Goal: Register for event/course

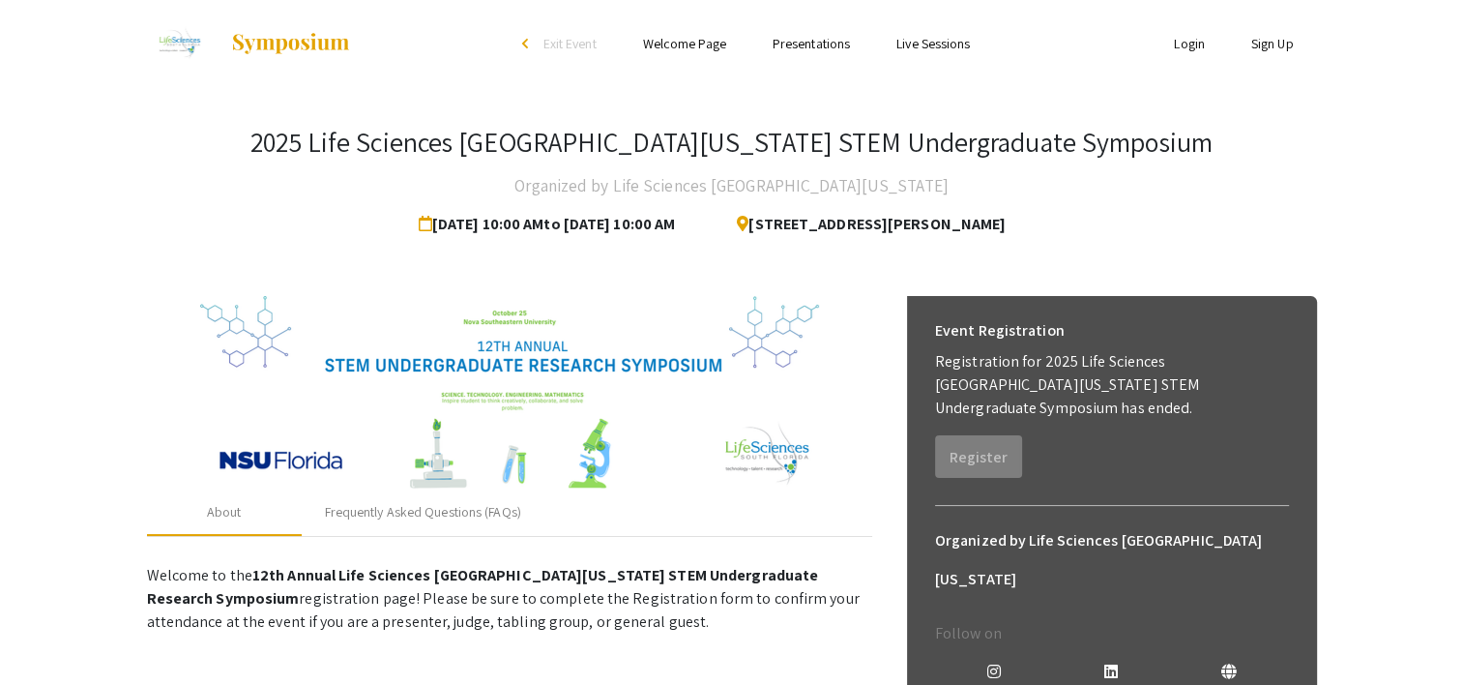
click at [1057, 476] on div "Event Registration Registration for 2025 Life Sciences [GEOGRAPHIC_DATA][US_STA…" at bounding box center [1112, 614] width 410 height 636
click at [982, 476] on div "Event Registration Registration for 2025 Life Sciences South Florida STEM Under…" at bounding box center [1112, 614] width 410 height 636
click at [1017, 476] on div "Event Registration Registration for 2025 Life Sciences South Florida STEM Under…" at bounding box center [1112, 614] width 410 height 636
click at [1004, 523] on h6 "Organized by Life Sciences [GEOGRAPHIC_DATA][US_STATE]" at bounding box center [1112, 559] width 354 height 77
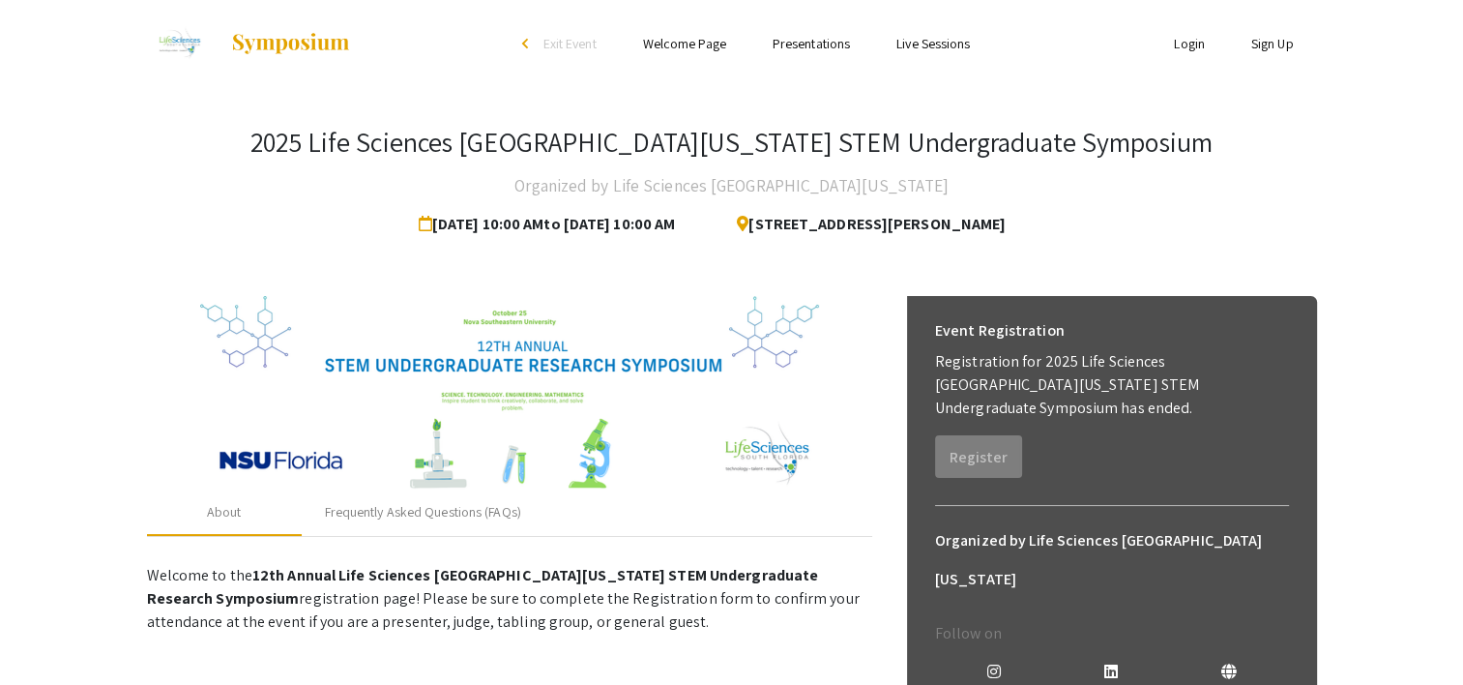
click at [955, 622] on p "Follow on" at bounding box center [1112, 633] width 354 height 23
click at [545, 238] on span "Oct 25, 2025 10:00 AM to Nov 8, 2025 10:00 AM" at bounding box center [551, 224] width 264 height 39
click at [990, 461] on div "Event Registration Registration for 2025 Life Sciences [GEOGRAPHIC_DATA][US_STA…" at bounding box center [1112, 394] width 385 height 197
drag, startPoint x: 990, startPoint y: 461, endPoint x: 990, endPoint y: 477, distance: 15.5
click at [990, 477] on div "Event Registration Registration for 2025 Life Sciences South Florida STEM Under…" at bounding box center [1112, 614] width 410 height 636
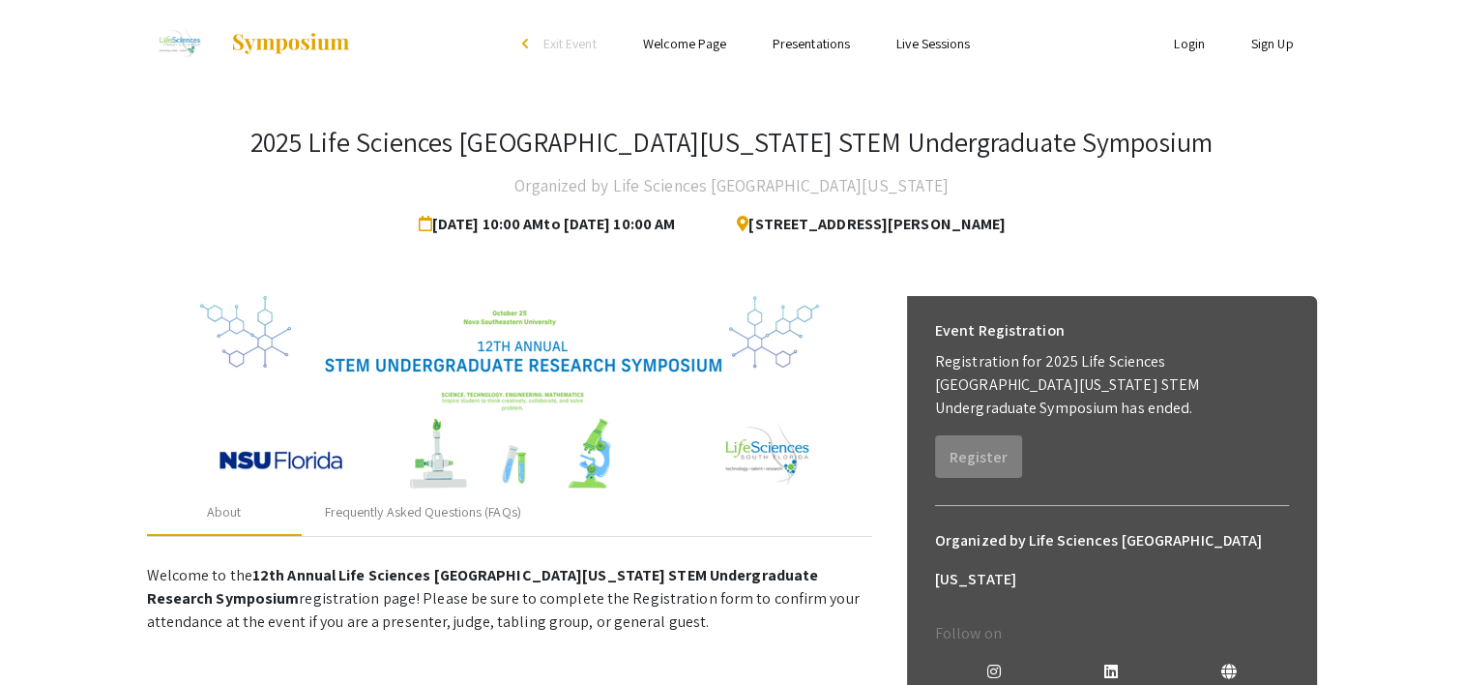
click at [990, 477] on div "Event Registration Registration for 2025 Life Sciences South Florida STEM Under…" at bounding box center [1112, 614] width 410 height 636
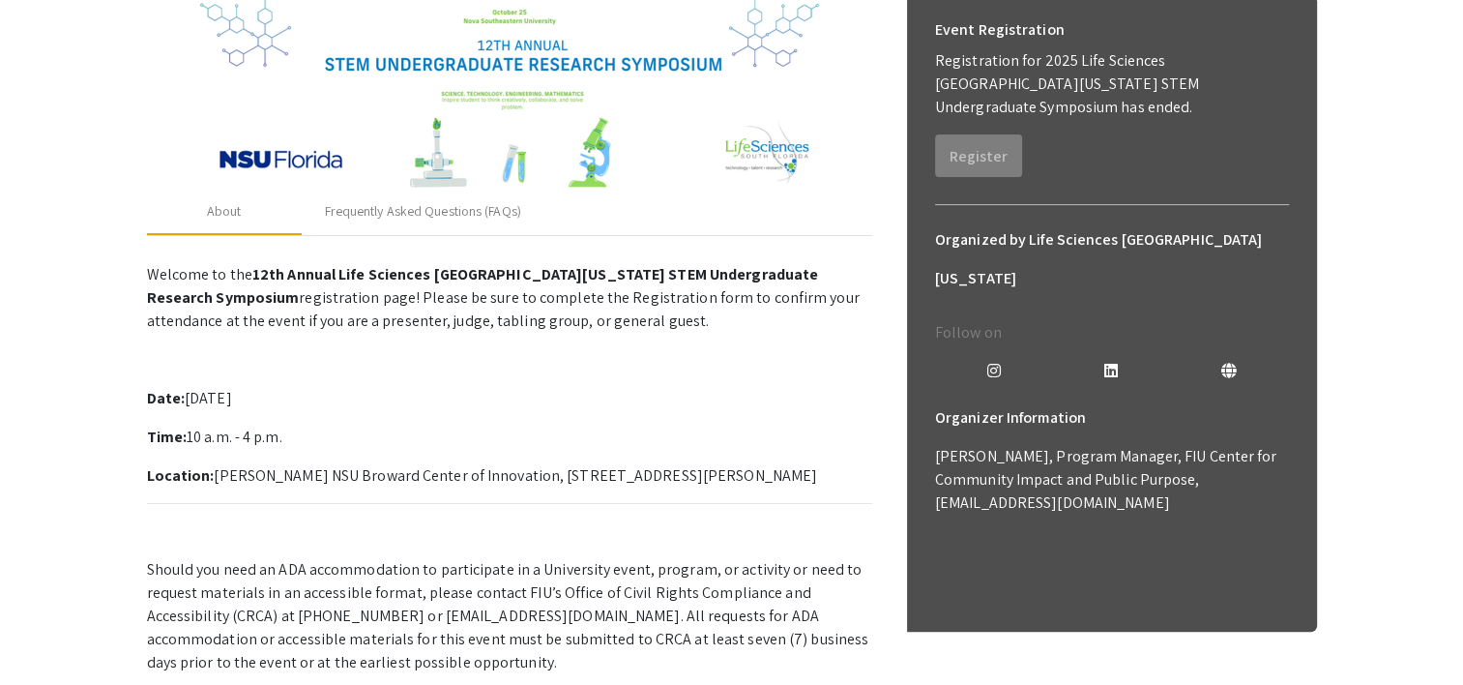
scroll to position [304, 0]
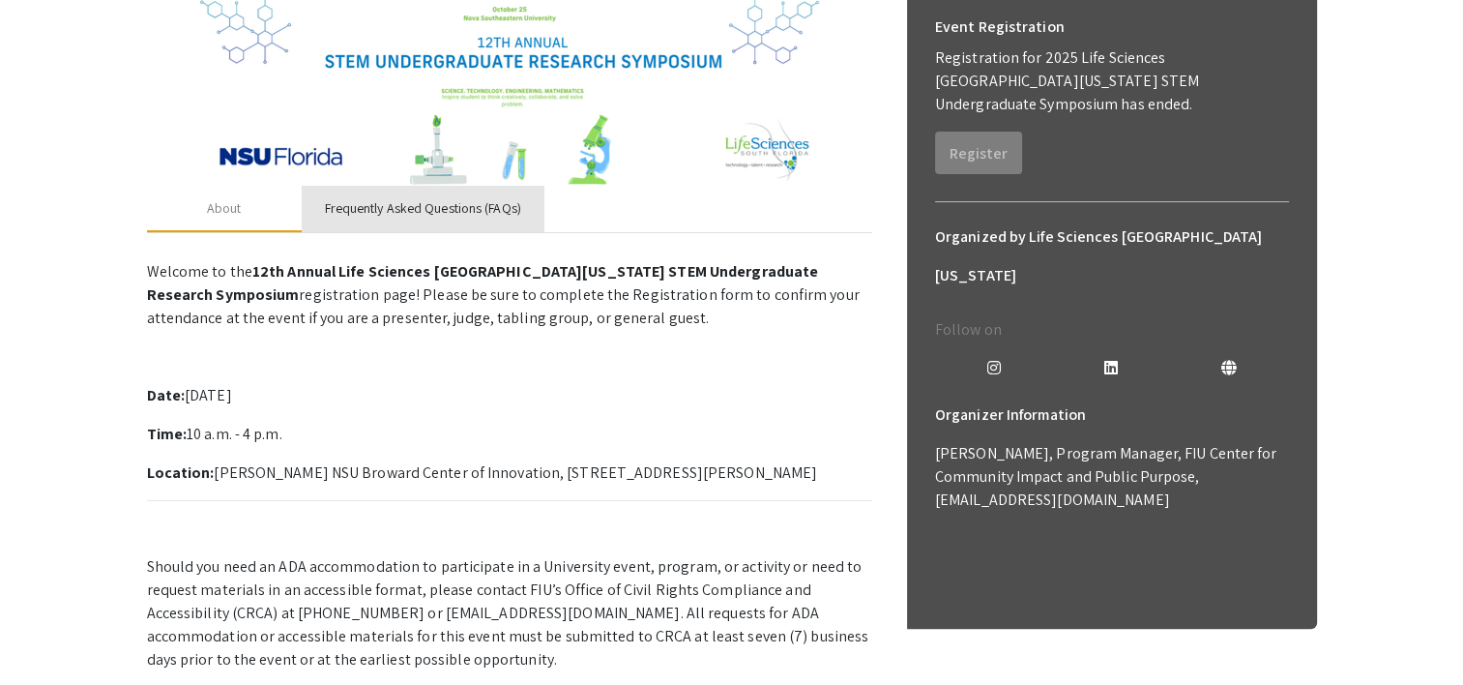
click at [412, 202] on div "Frequently Asked Questions (FAQs)" at bounding box center [423, 208] width 196 height 20
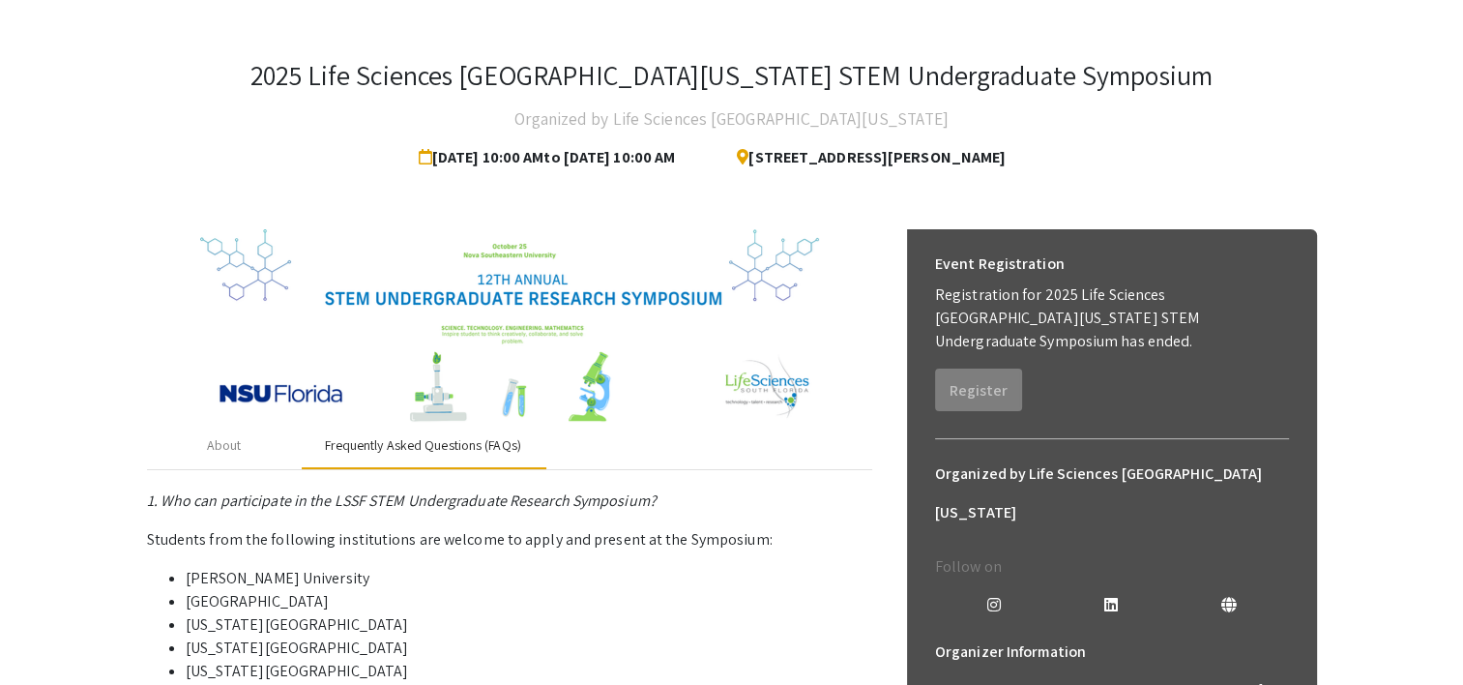
scroll to position [66, 0]
click at [225, 448] on div "About" at bounding box center [224, 446] width 35 height 20
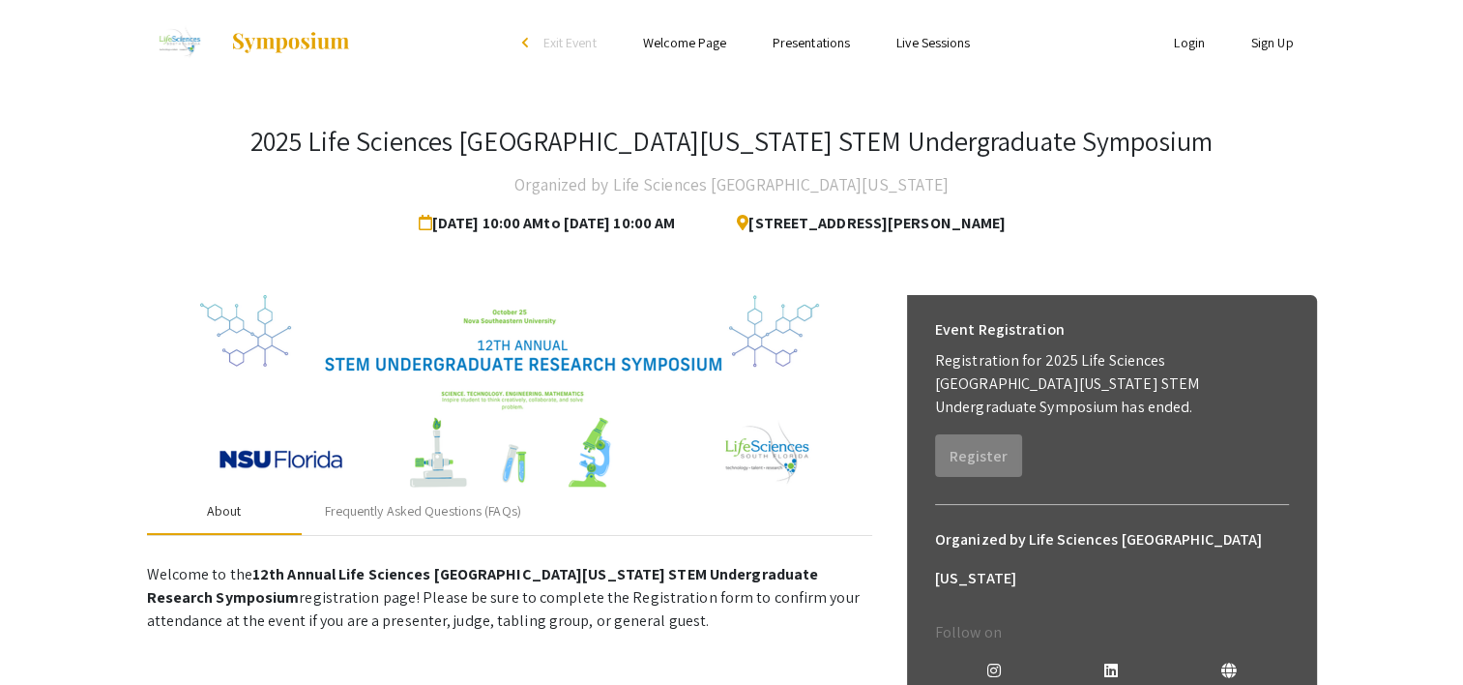
scroll to position [0, 0]
click at [1026, 474] on div "Event Registration Registration for 2025 Life Sciences South Florida STEM Under…" at bounding box center [1112, 614] width 410 height 636
click at [1075, 478] on div "Event Registration Registration for 2025 Life Sciences South Florida STEM Under…" at bounding box center [1112, 614] width 410 height 636
click at [664, 222] on span "Oct 25, 2025 10:00 AM to Nov 8, 2025 10:00 AM" at bounding box center [551, 224] width 264 height 39
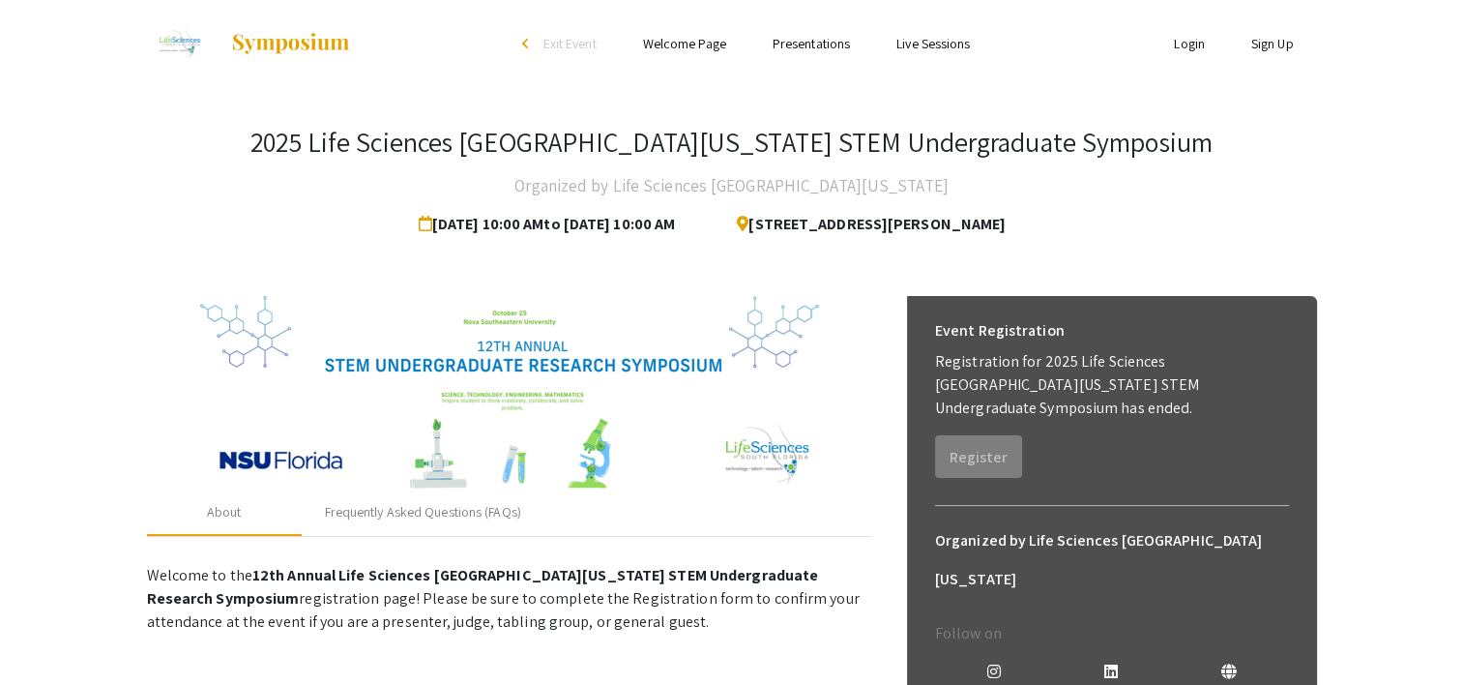
click at [1264, 50] on link "Sign Up" at bounding box center [1272, 43] width 43 height 17
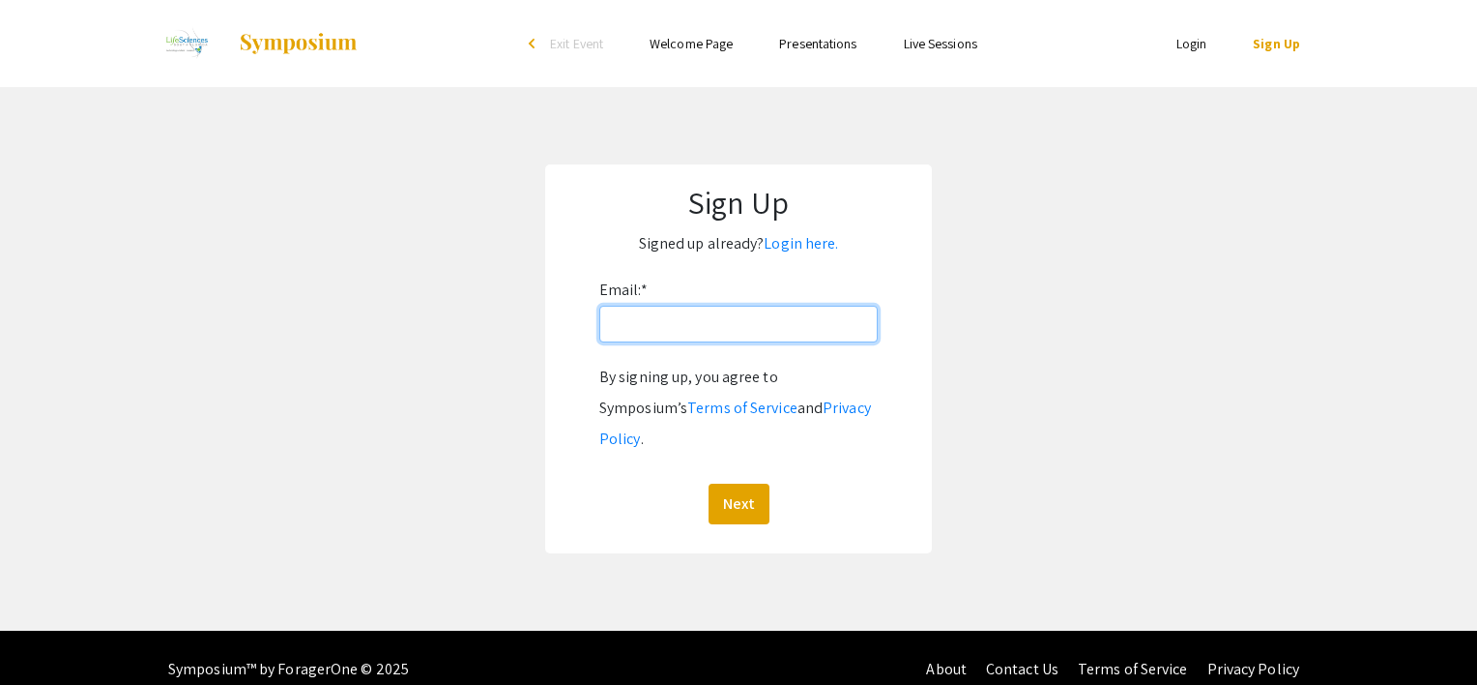
click at [770, 331] on input "Email: *" at bounding box center [738, 324] width 278 height 37
type input "bellenstzforvil@gmail.com"
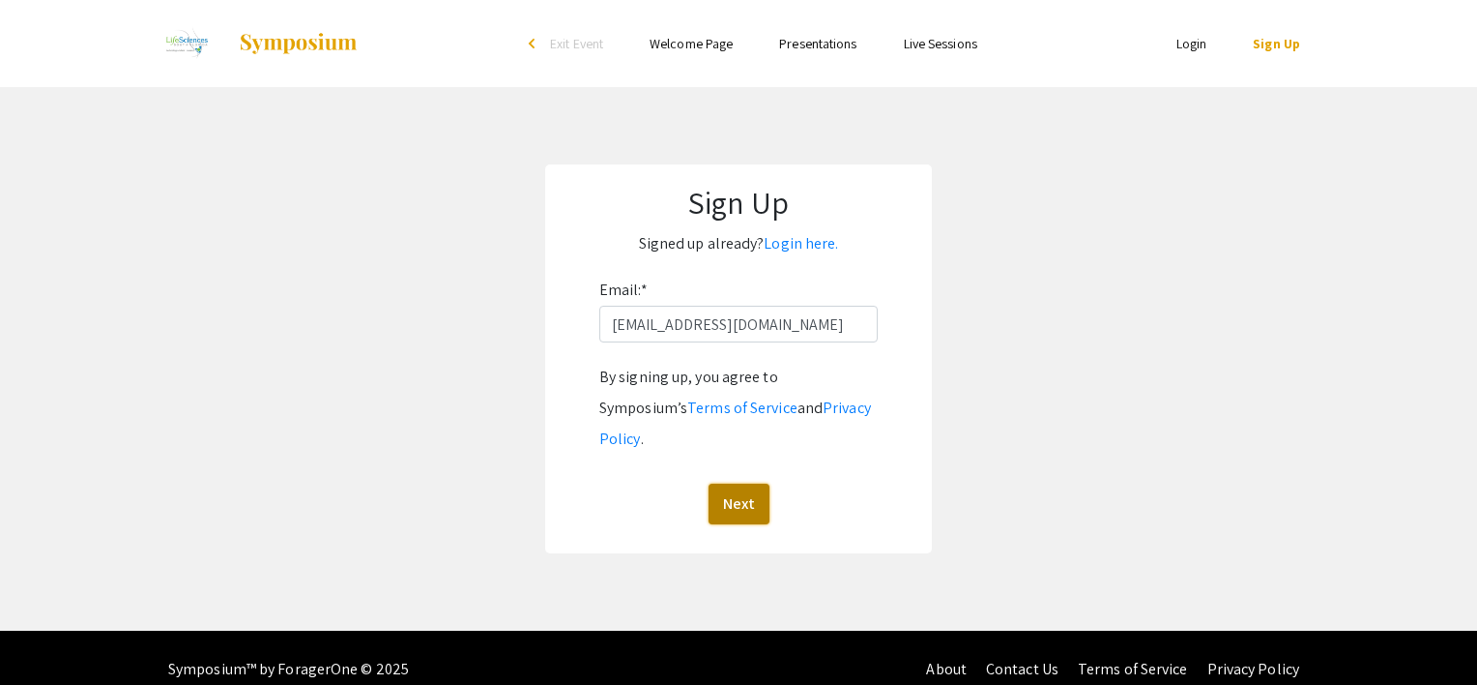
click at [735, 483] on button "Next" at bounding box center [739, 503] width 61 height 41
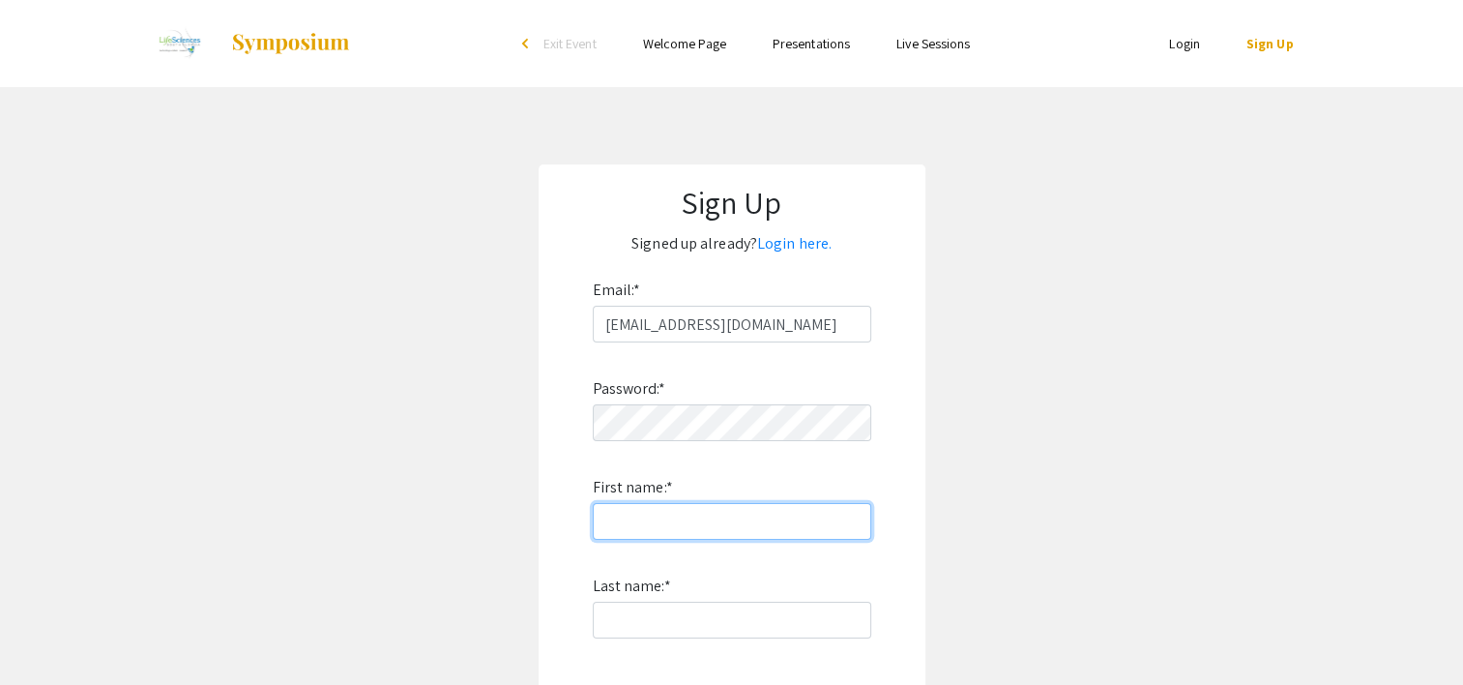
click at [711, 515] on input "First name: *" at bounding box center [732, 521] width 278 height 37
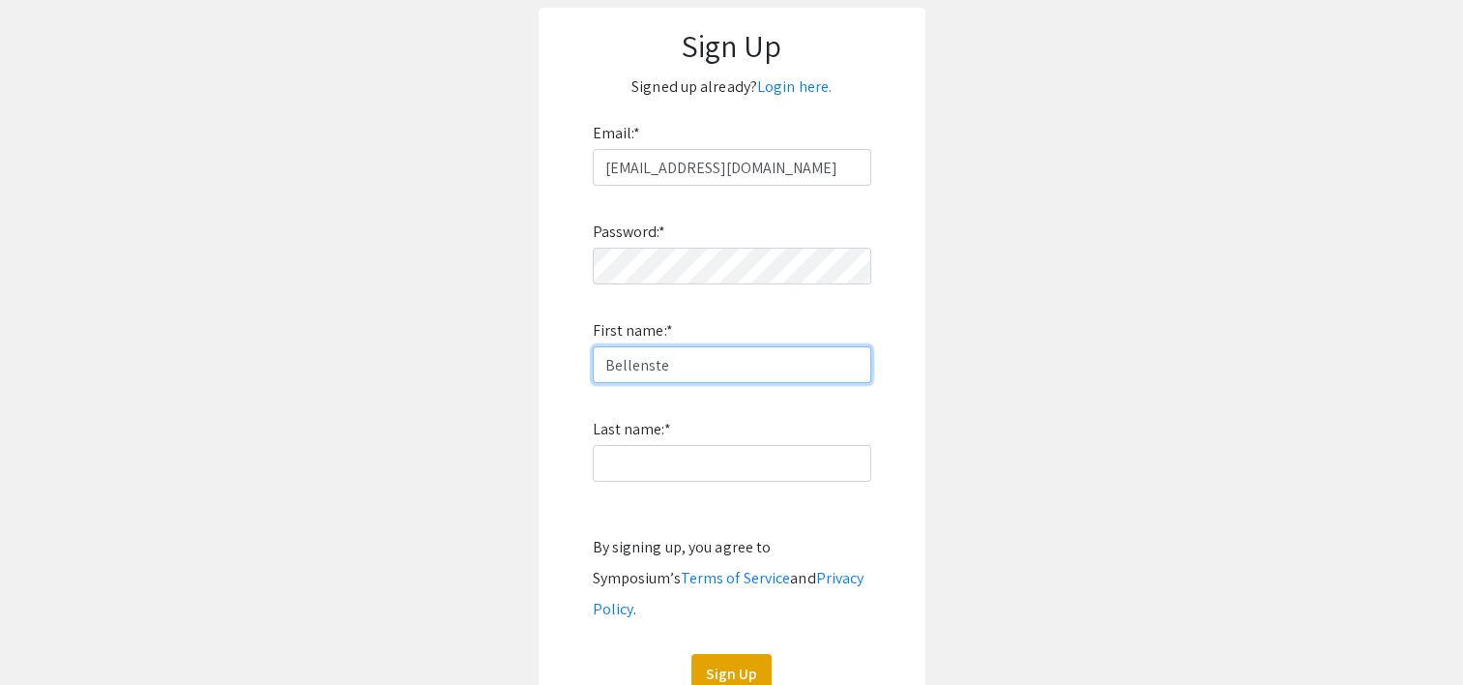
scroll to position [168, 0]
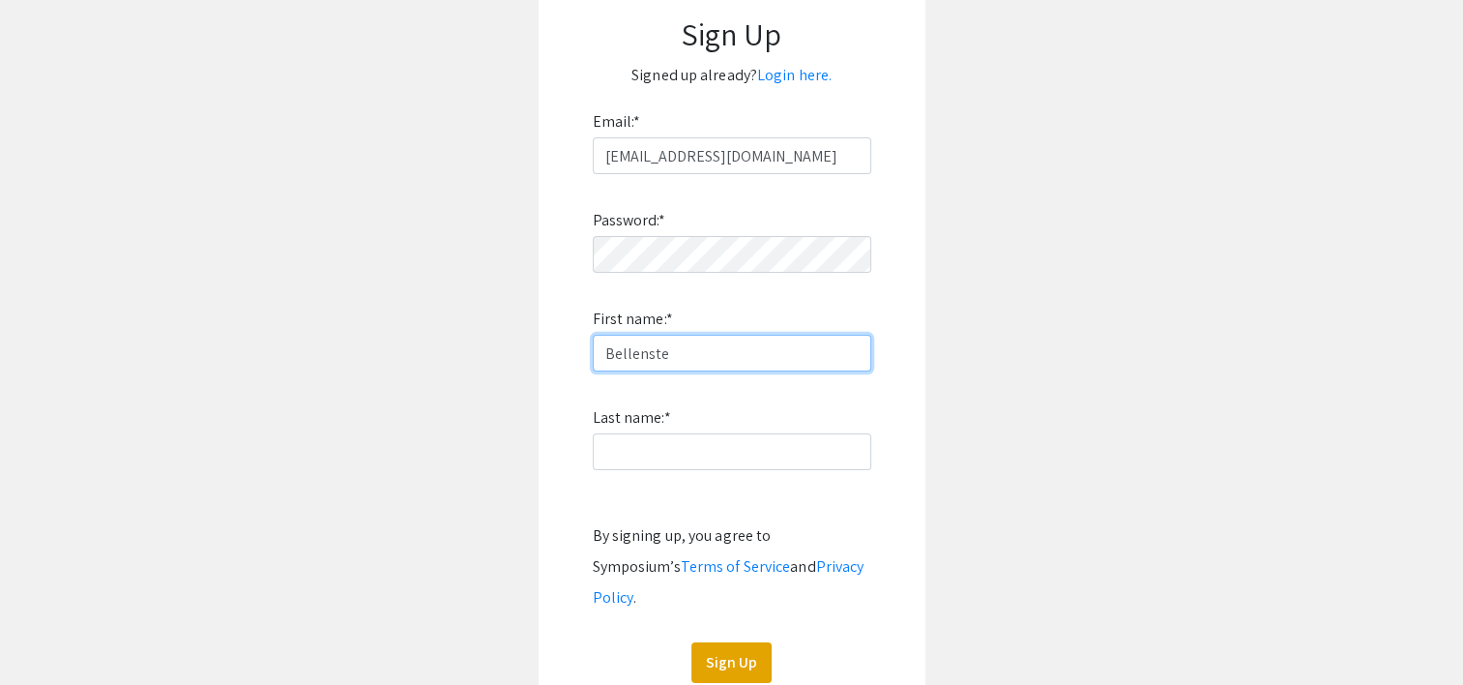
type input "Bellenste"
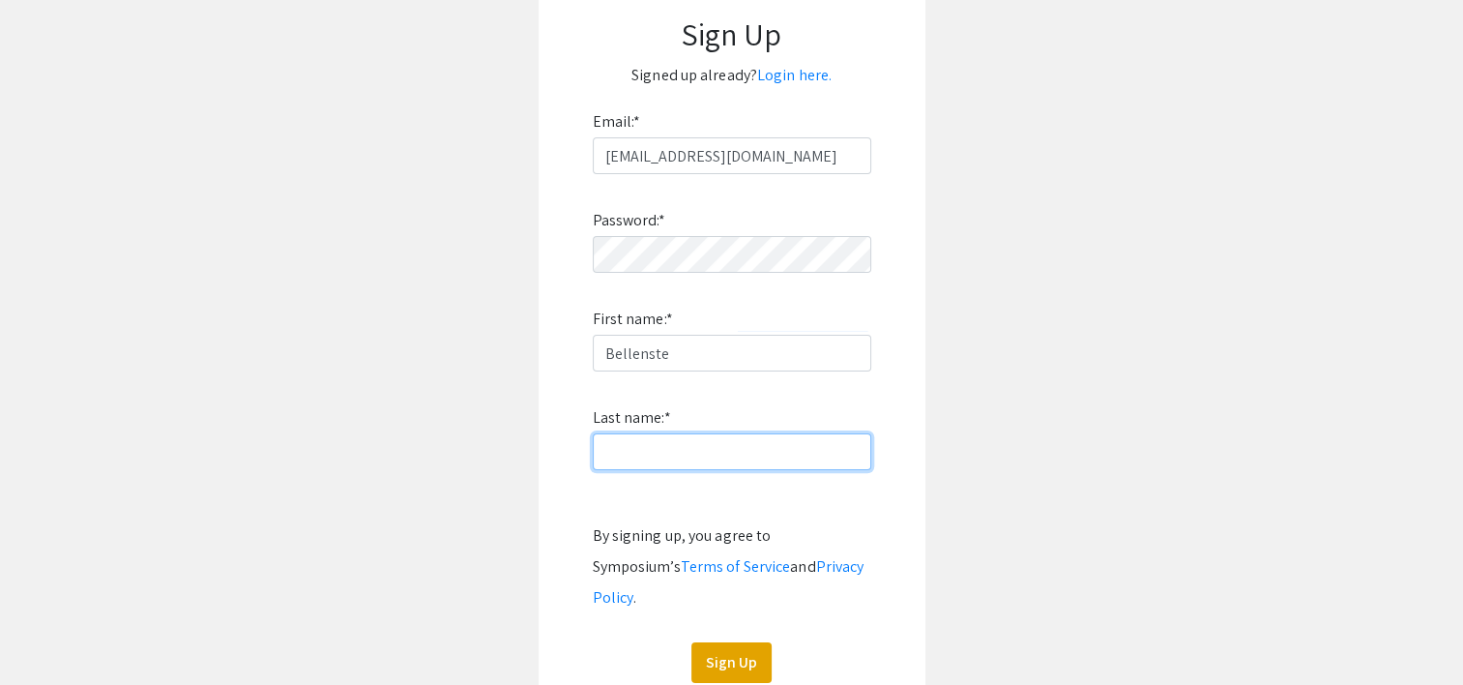
click at [673, 459] on input "Last name: *" at bounding box center [732, 451] width 278 height 37
type input "Forvil"
click at [724, 642] on button "Sign Up" at bounding box center [731, 662] width 80 height 41
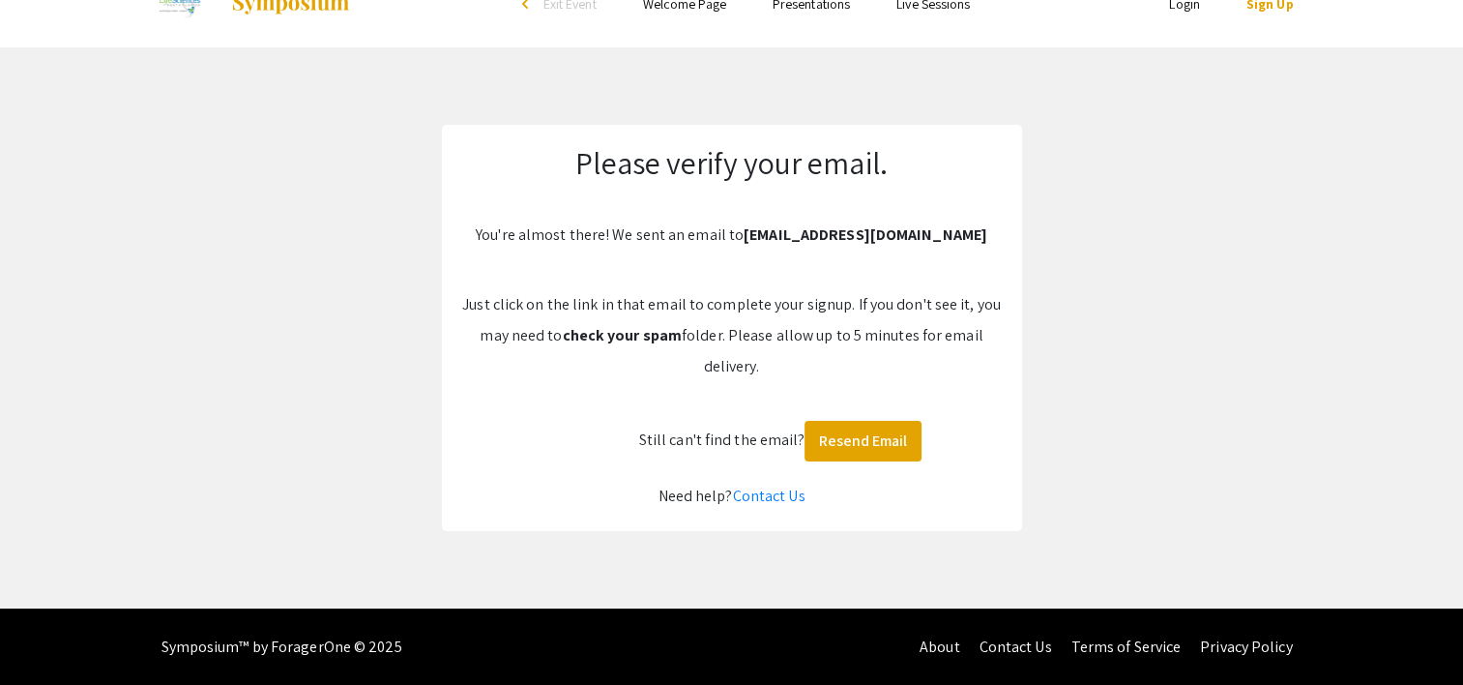
click at [1171, 6] on link "Login" at bounding box center [1184, 3] width 31 height 17
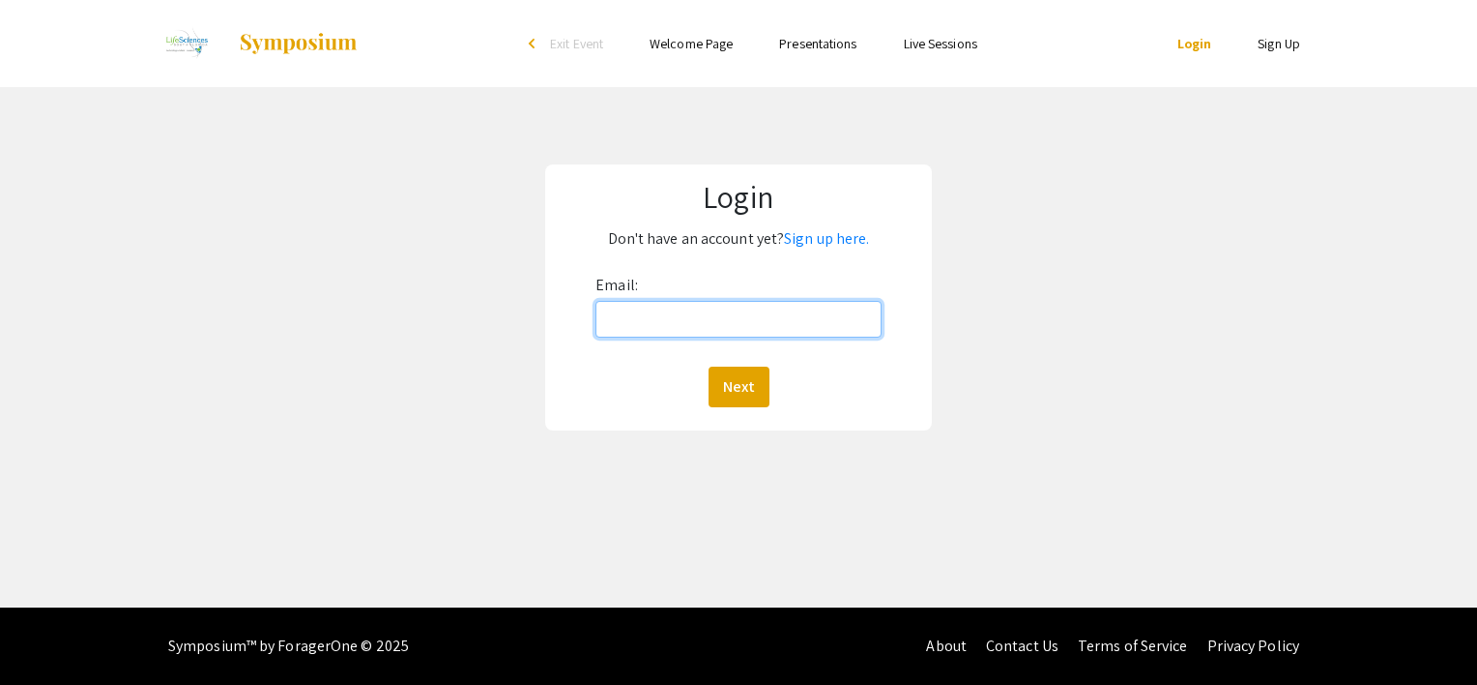
click at [762, 329] on input "Email:" at bounding box center [739, 319] width 286 height 37
type input "bellenstzforvil@gmail.com"
click at [709, 366] on button "Next" at bounding box center [739, 386] width 61 height 41
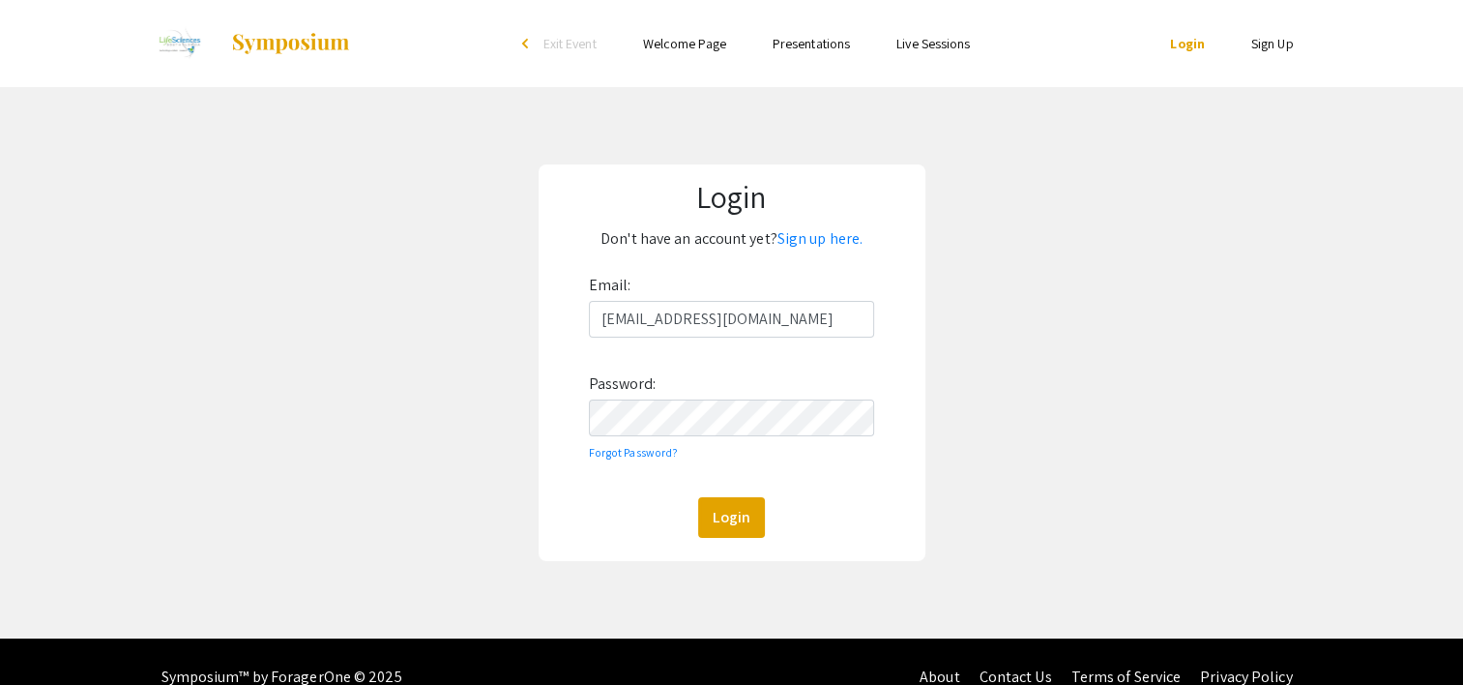
click at [1017, 472] on div "Login Don't have an account yet? Sign up here. Email: bellenstzforvil@gmail.com…" at bounding box center [731, 362] width 1492 height 551
click at [696, 518] on div "Login" at bounding box center [732, 517] width 286 height 41
click at [713, 520] on button "Login" at bounding box center [731, 517] width 67 height 41
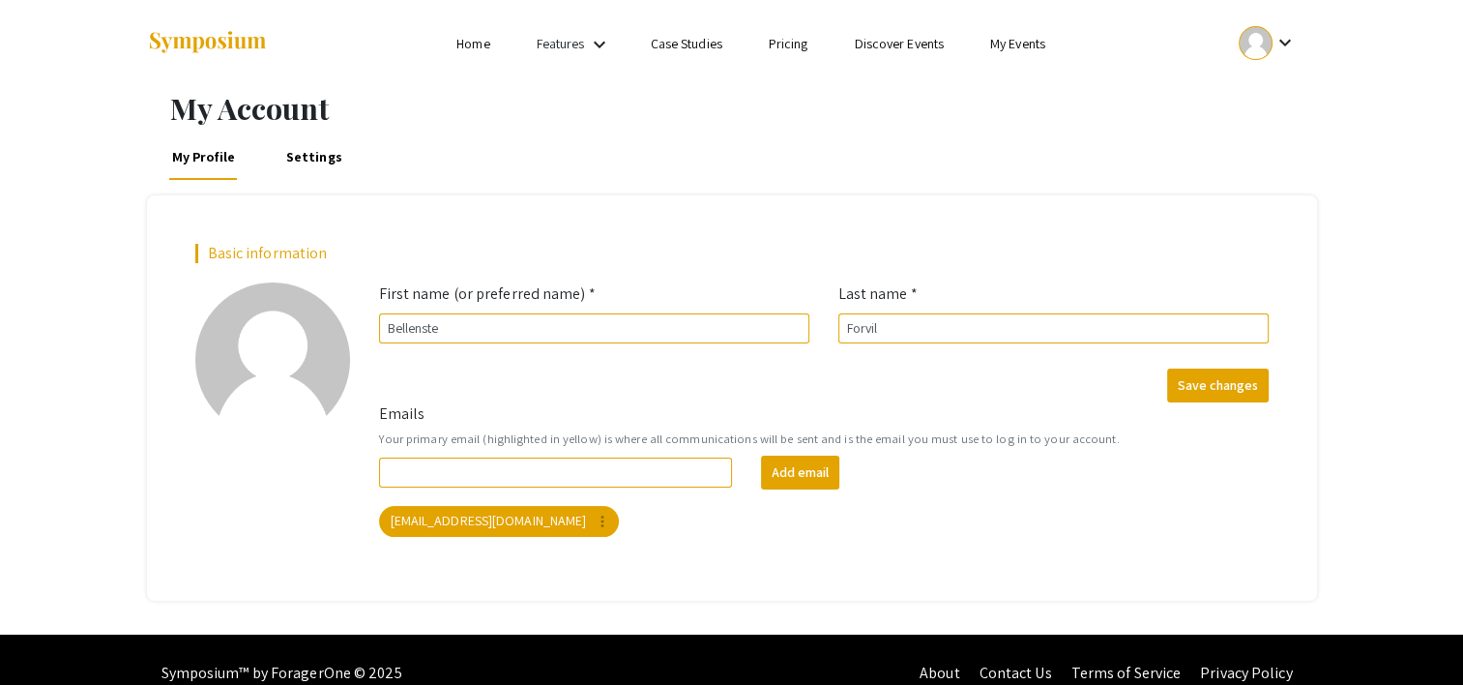
click at [474, 41] on link "Home" at bounding box center [472, 43] width 33 height 17
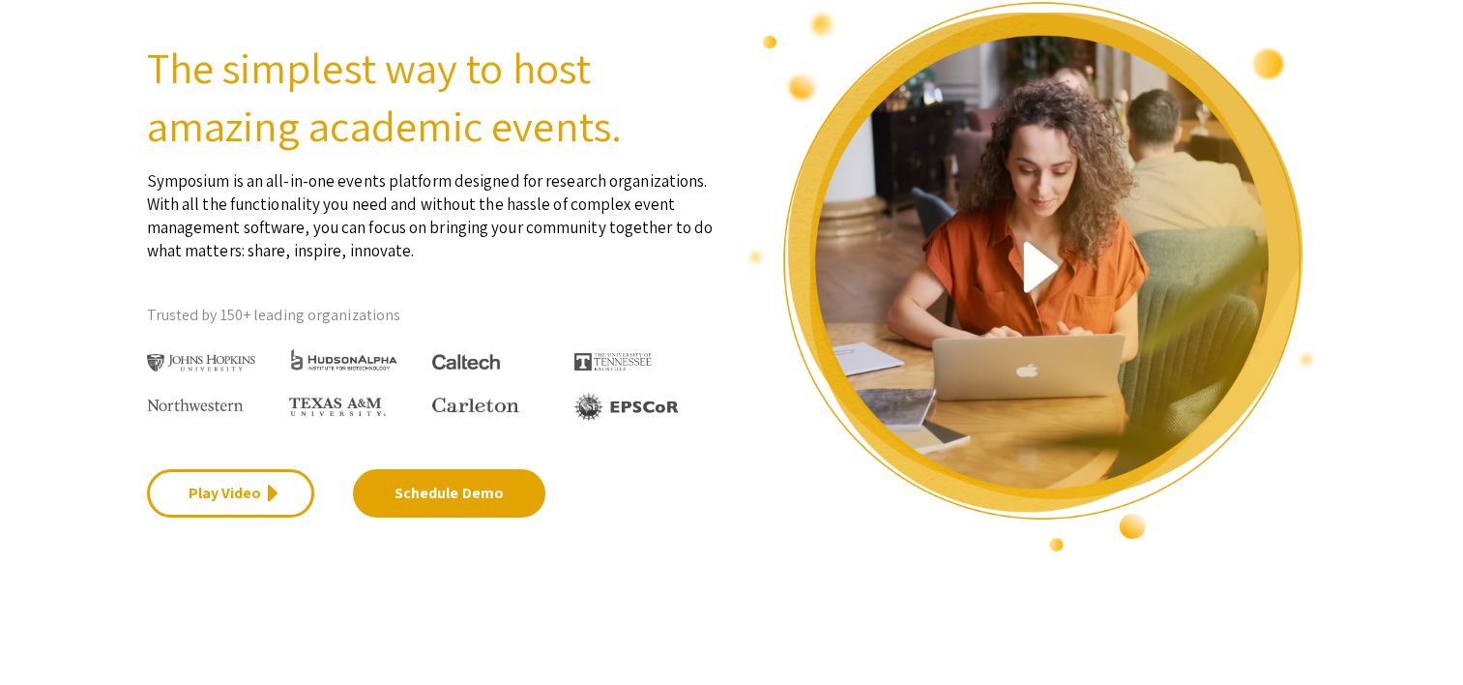
scroll to position [132, 0]
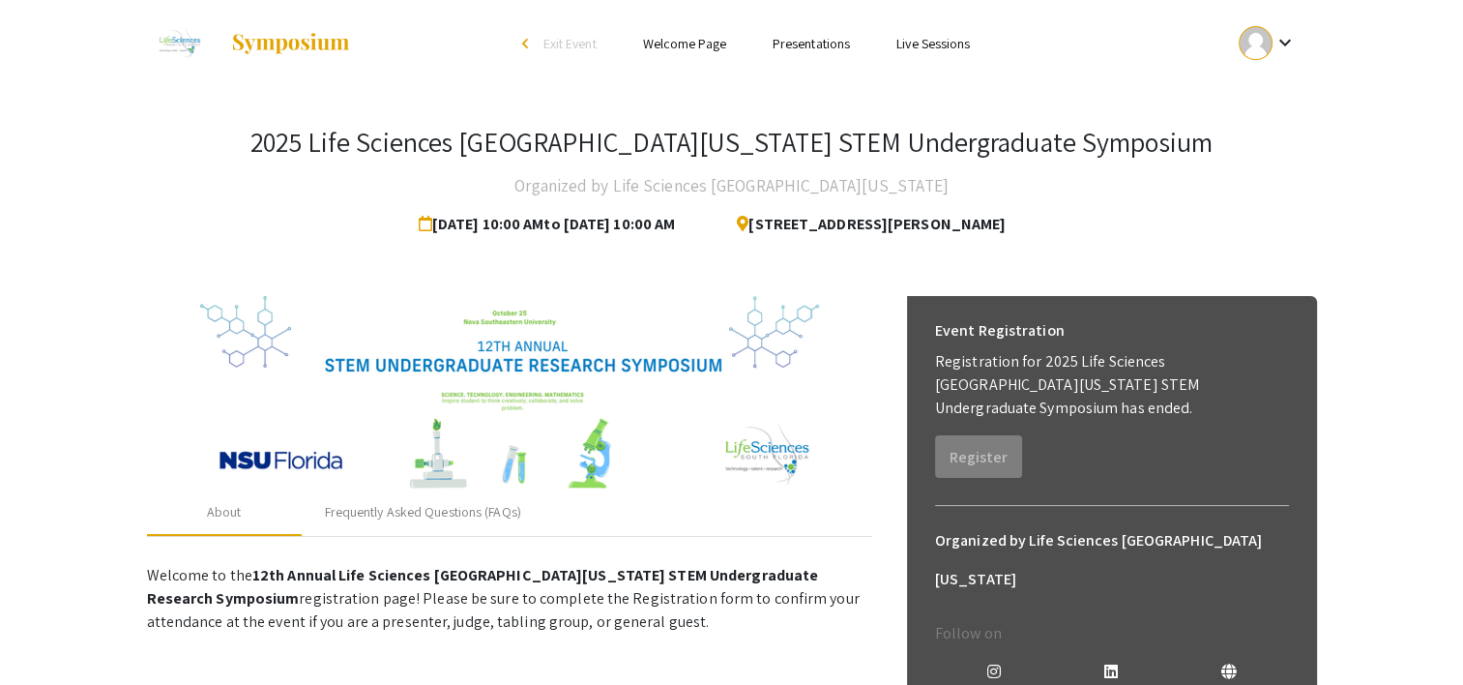
click at [1060, 446] on div "Event Registration Registration for 2025 Life Sciences [GEOGRAPHIC_DATA][US_STA…" at bounding box center [1112, 394] width 385 height 197
click at [1049, 465] on div "Event Registration Registration for 2025 Life Sciences [GEOGRAPHIC_DATA][US_STA…" at bounding box center [1112, 394] width 385 height 197
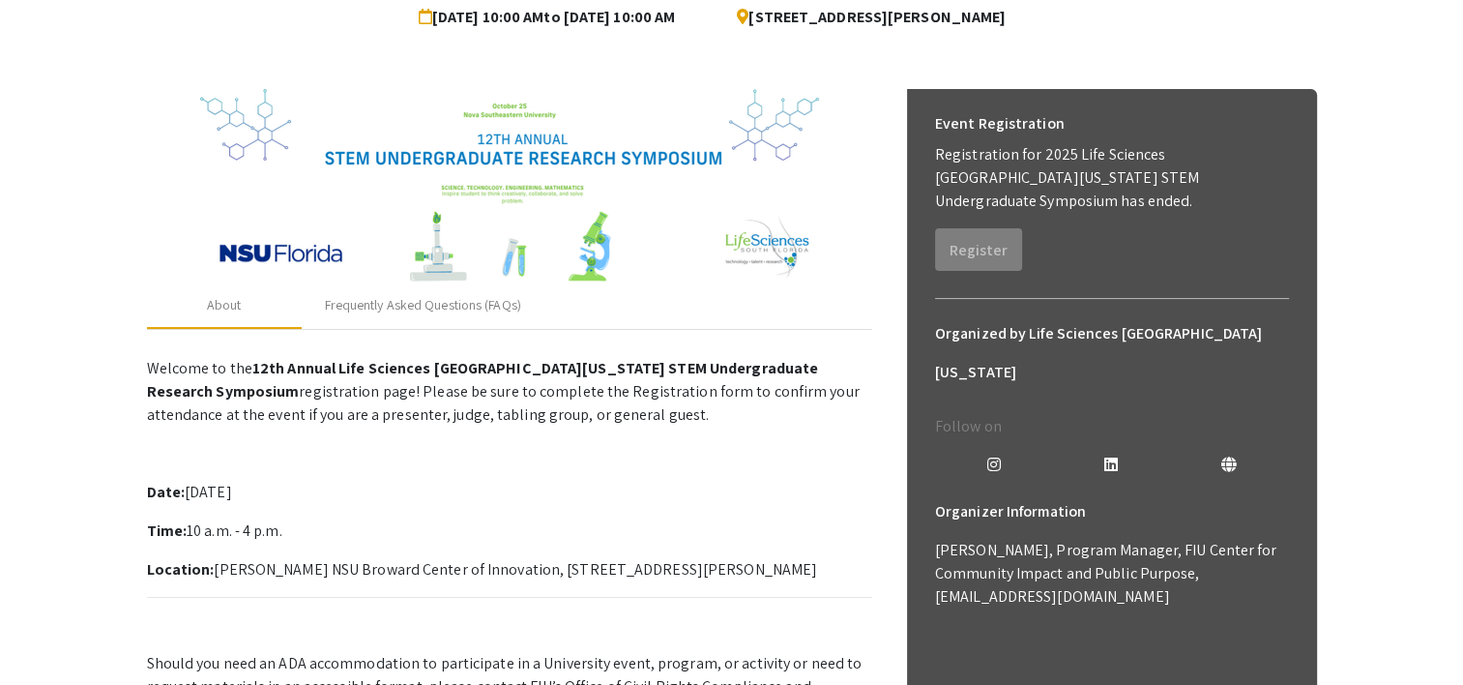
scroll to position [209, 0]
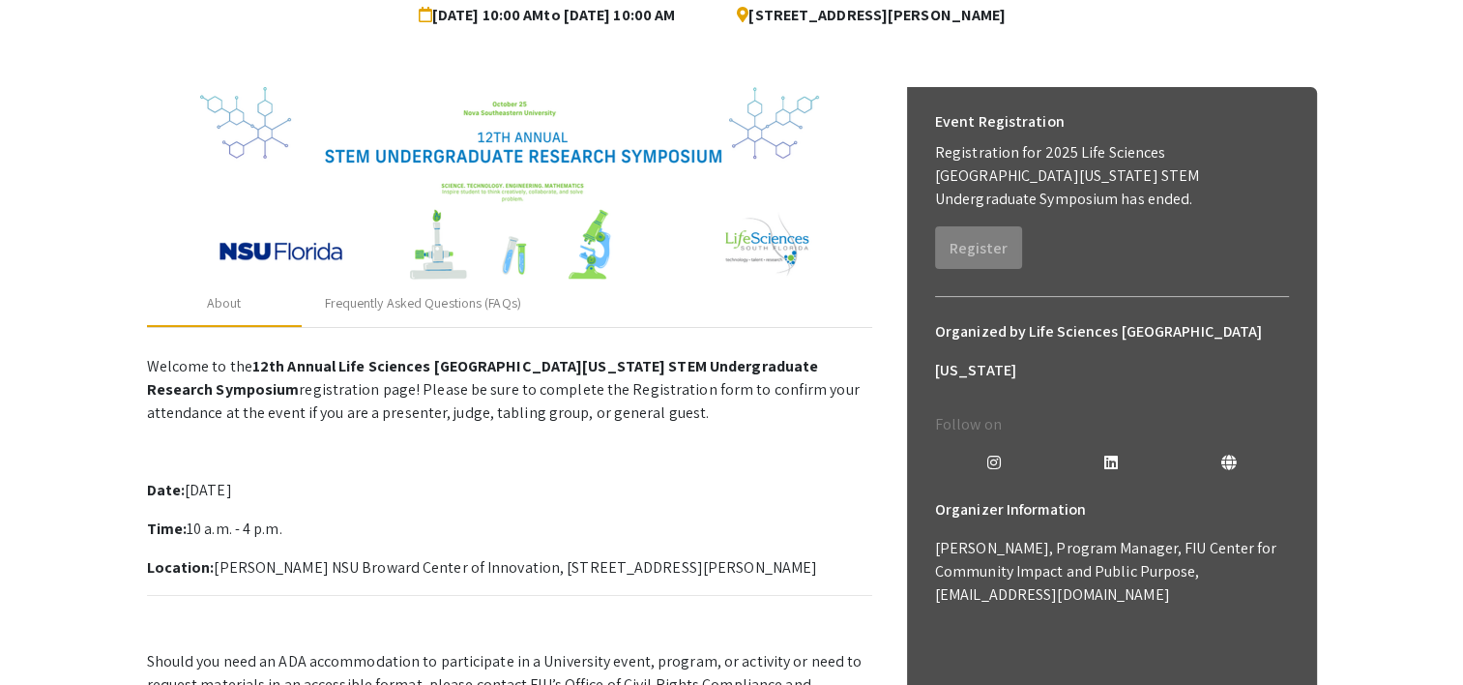
click at [993, 262] on div "Event Registration Registration for 2025 Life Sciences South Florida STEM Under…" at bounding box center [1112, 405] width 410 height 636
drag, startPoint x: 993, startPoint y: 262, endPoint x: 994, endPoint y: 272, distance: 9.7
click at [994, 272] on div "Event Registration Registration for 2025 Life Sciences South Florida STEM Under…" at bounding box center [1112, 405] width 410 height 636
click at [414, 305] on div "Frequently Asked Questions (FAQs)" at bounding box center [423, 303] width 196 height 20
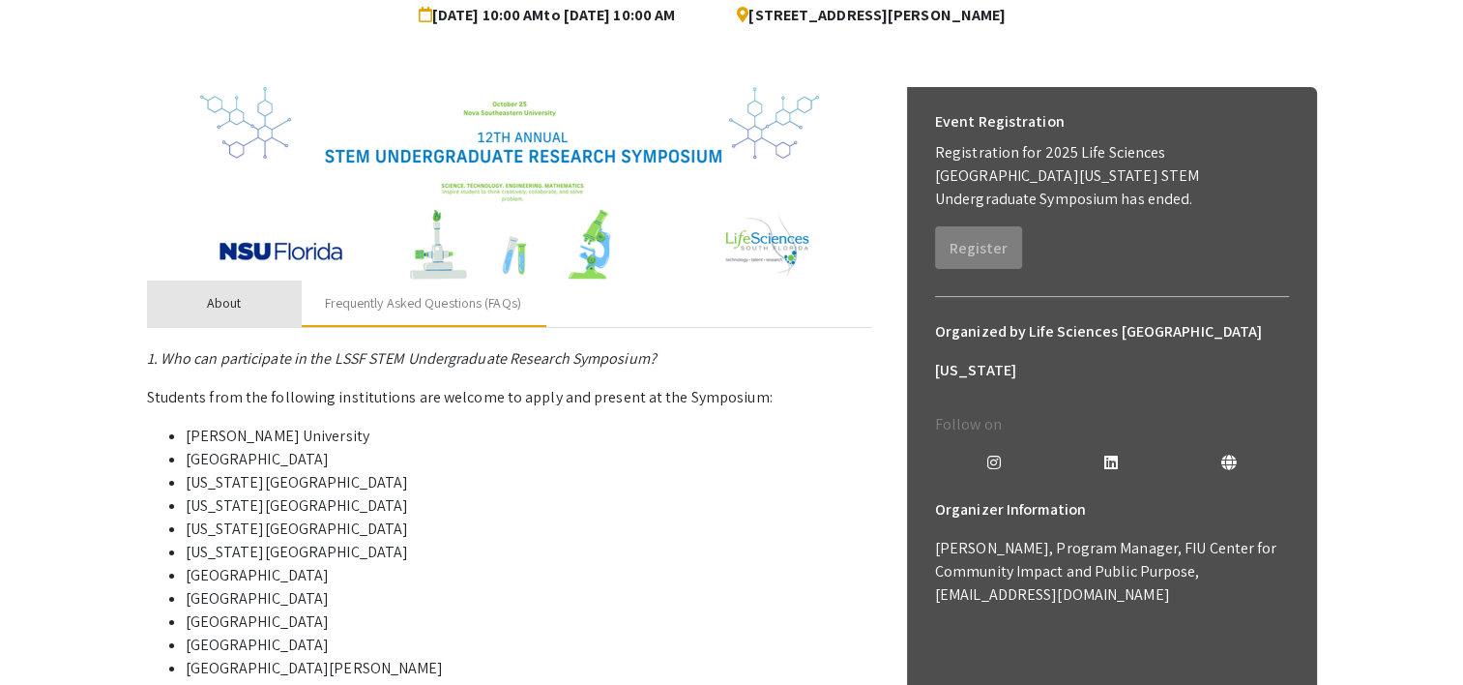
click at [244, 300] on div "About" at bounding box center [224, 303] width 155 height 46
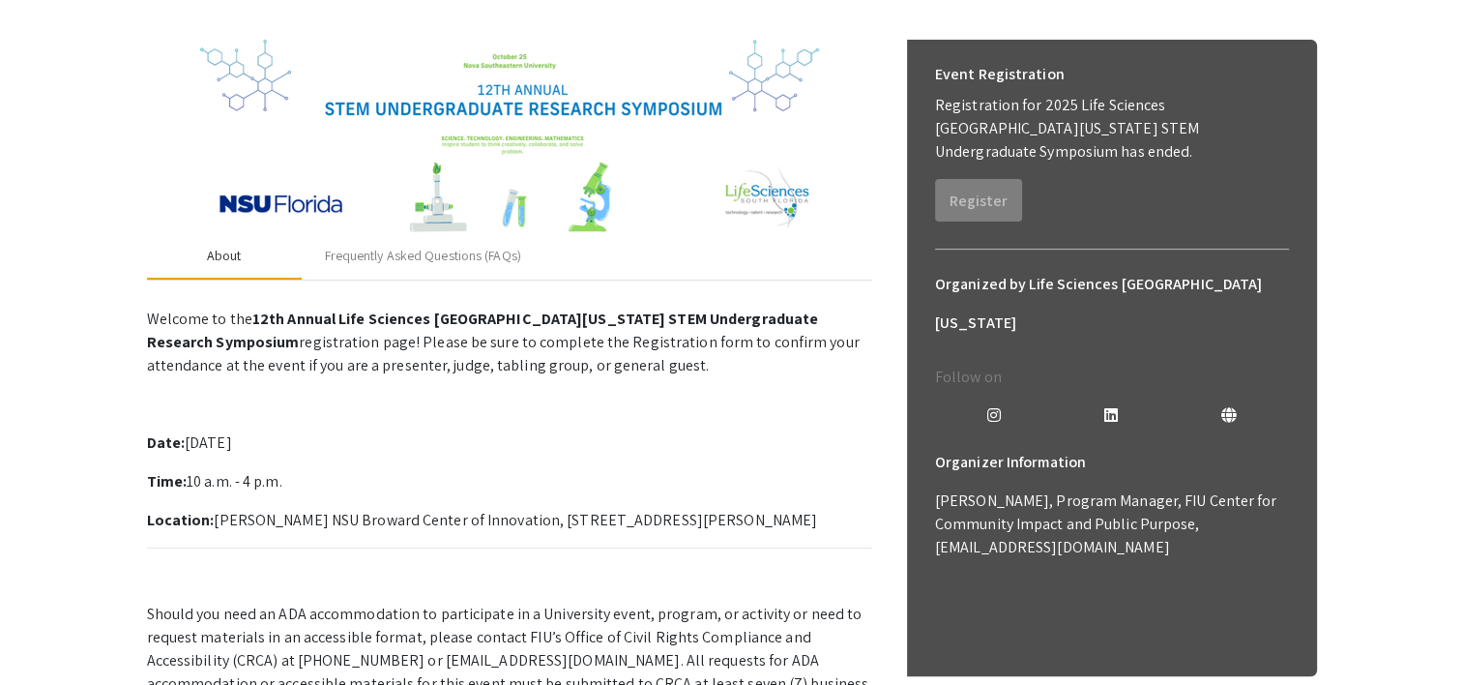
scroll to position [249, 0]
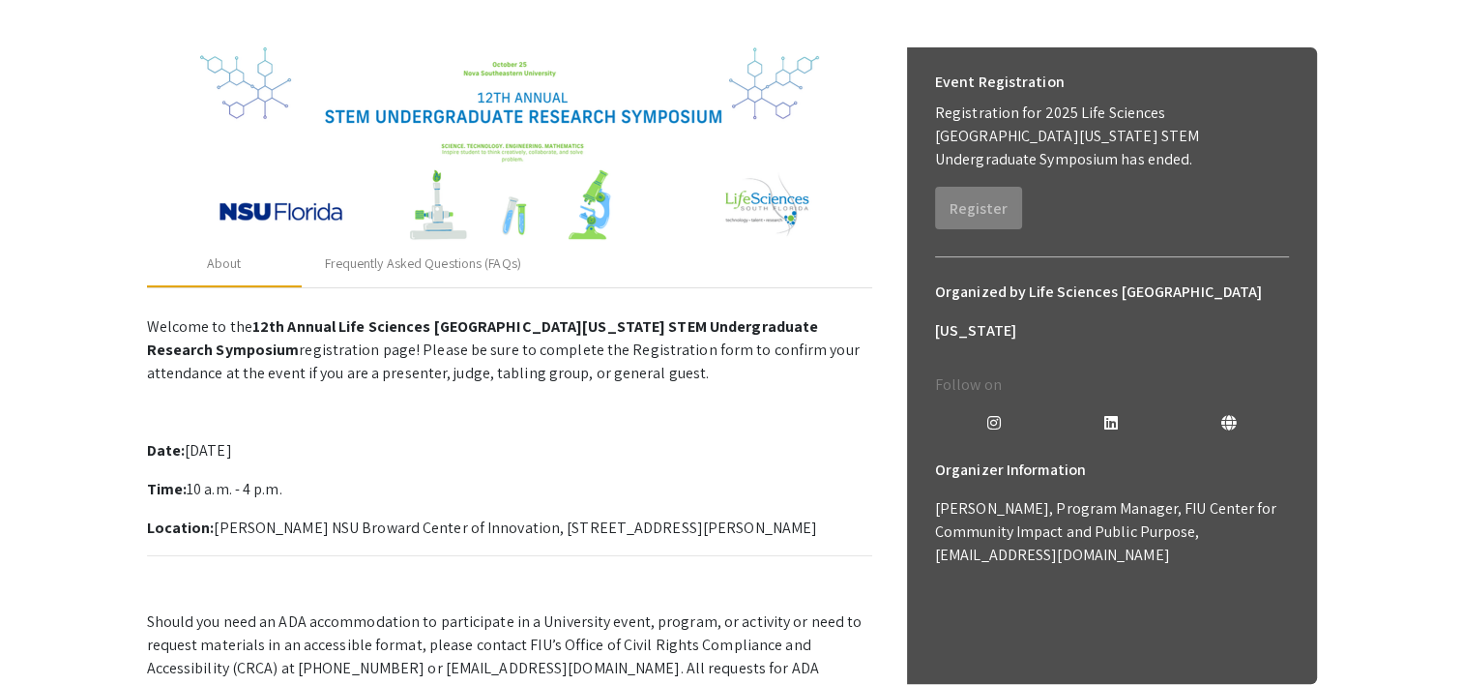
click at [993, 415] on icon at bounding box center [993, 422] width 14 height 15
click at [1021, 257] on div "Organized by Life Sciences [GEOGRAPHIC_DATA][US_STATE]" at bounding box center [1112, 303] width 385 height 93
click at [1043, 229] on div "Event Registration Registration for 2025 Life Sciences South Florida STEM Under…" at bounding box center [1112, 365] width 410 height 636
click at [382, 262] on div "Frequently Asked Questions (FAQs)" at bounding box center [423, 263] width 196 height 20
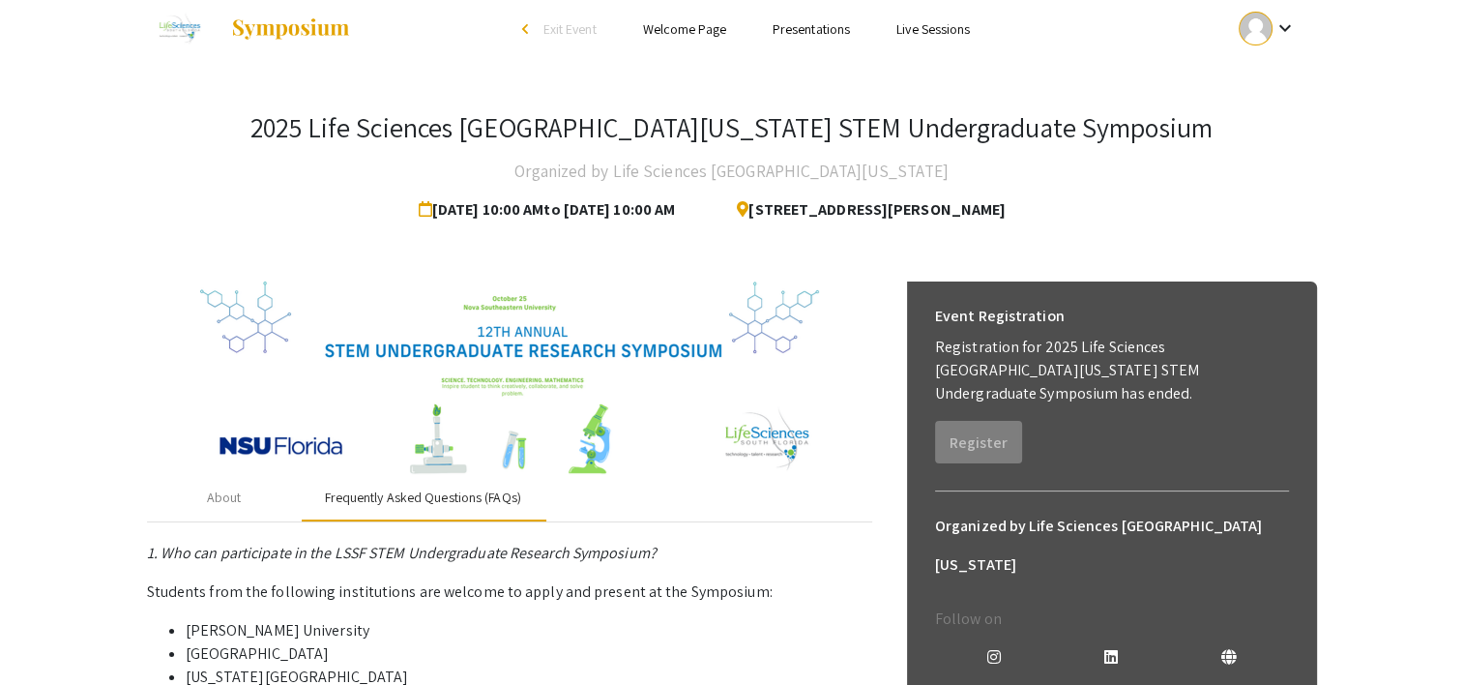
scroll to position [0, 0]
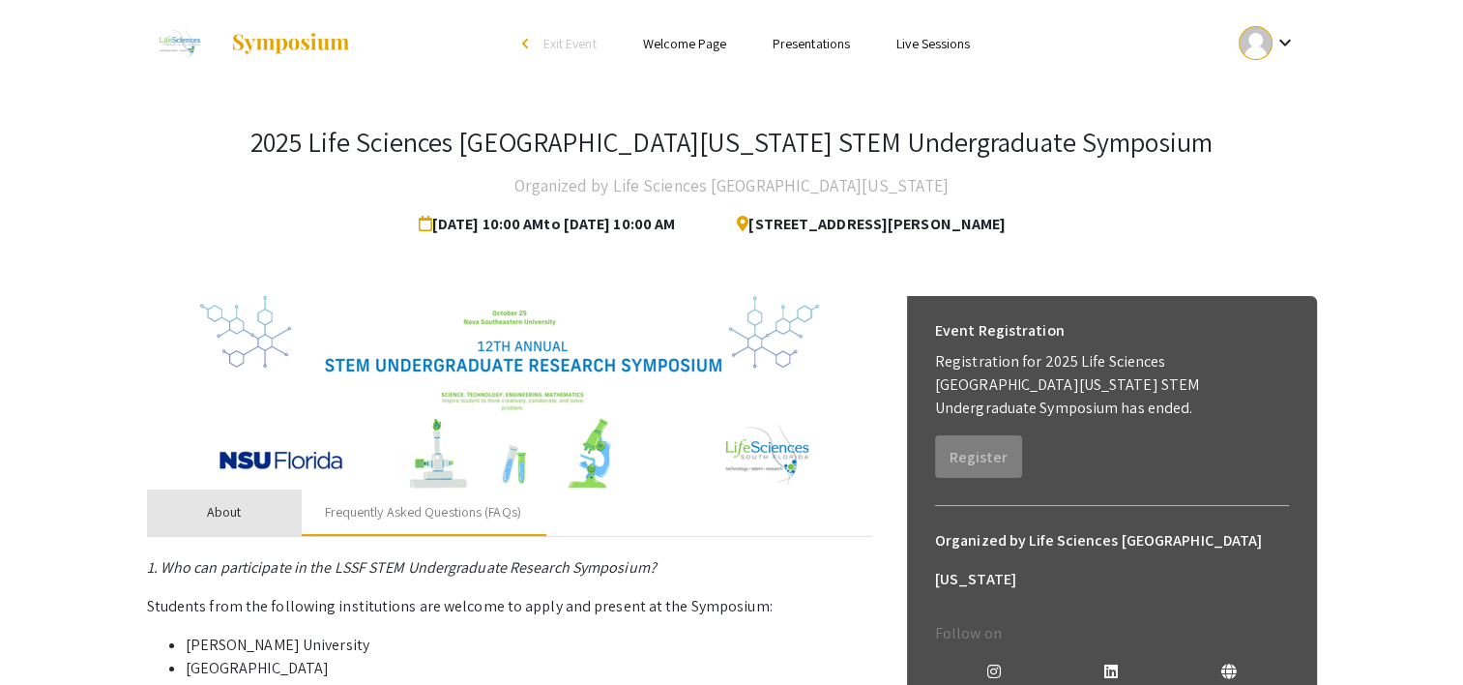
click at [256, 511] on div "About" at bounding box center [224, 512] width 155 height 46
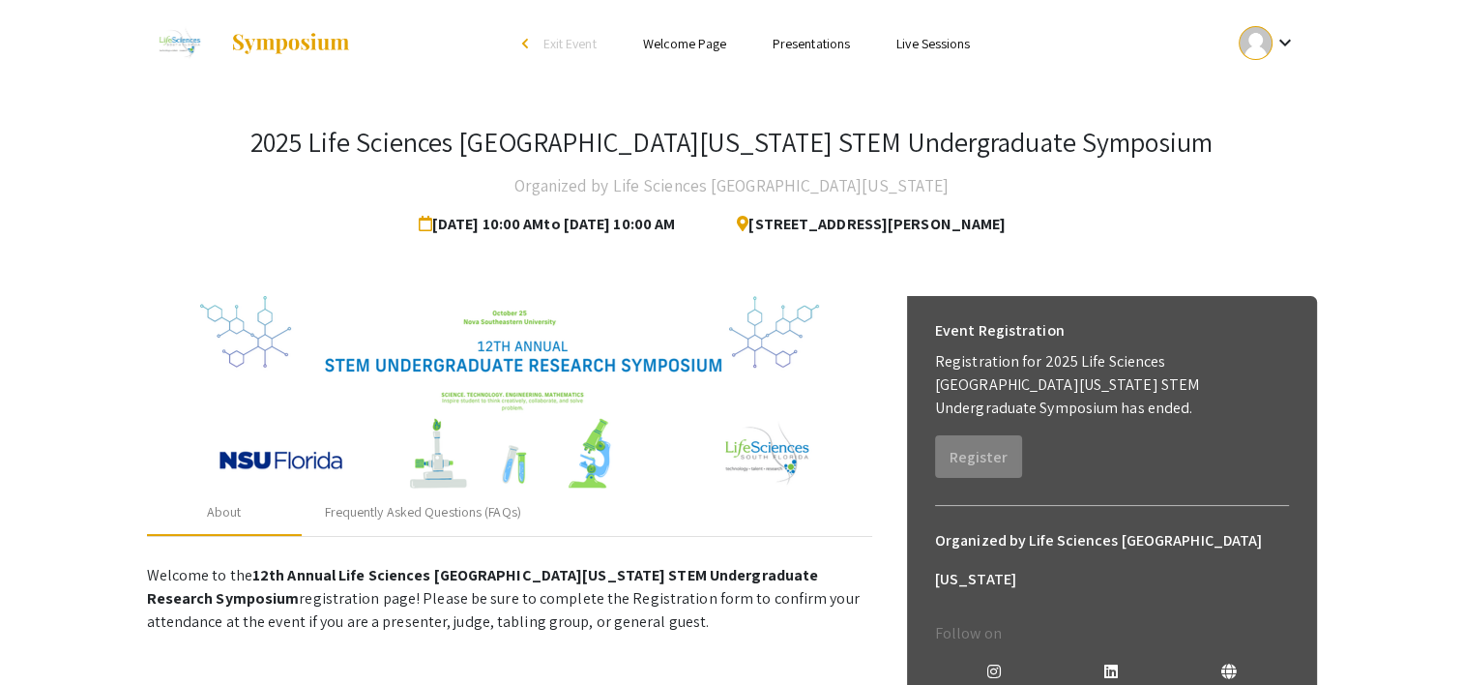
drag, startPoint x: 1022, startPoint y: 473, endPoint x: 1002, endPoint y: 464, distance: 22.1
click at [1002, 464] on div "Event Registration Registration for 2025 Life Sciences South Florida STEM Under…" at bounding box center [1112, 614] width 410 height 636
click at [455, 512] on div "Frequently Asked Questions (FAQs)" at bounding box center [423, 512] width 196 height 20
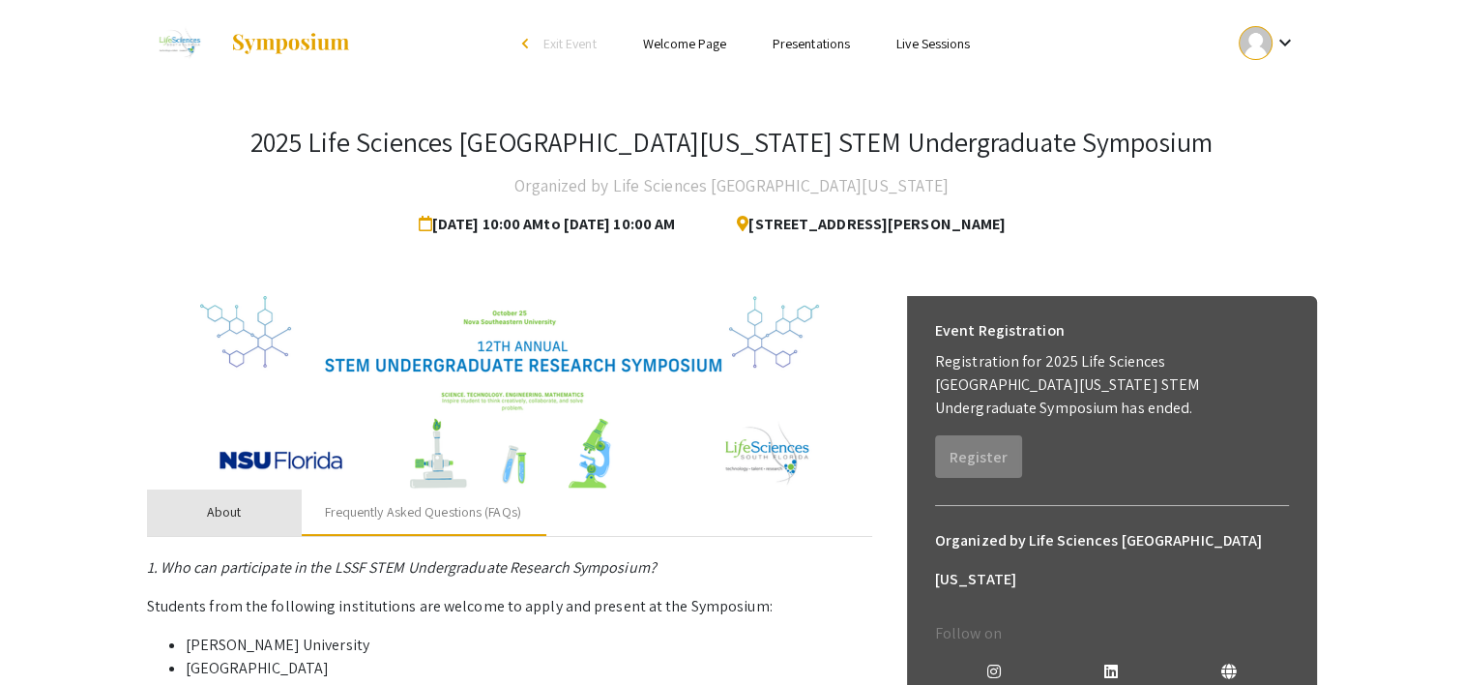
click at [246, 517] on div "About" at bounding box center [224, 512] width 155 height 46
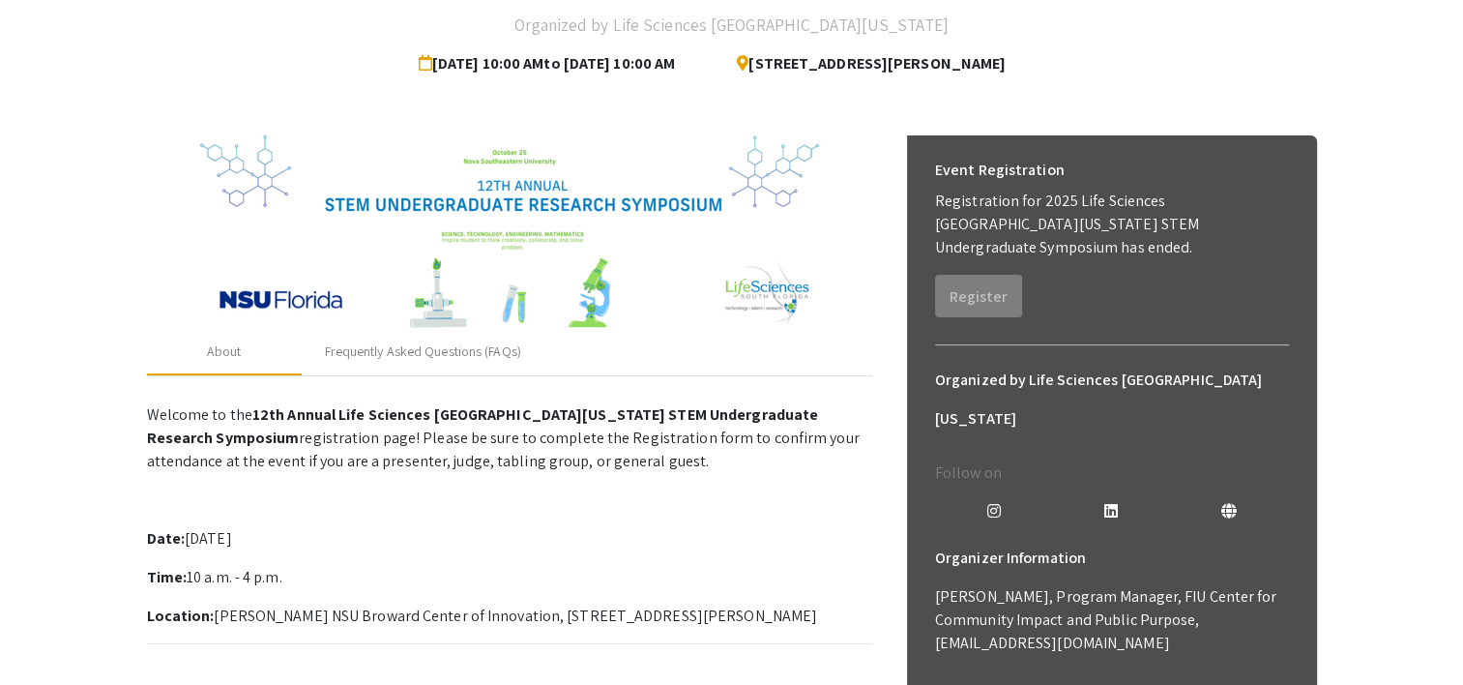
scroll to position [164, 0]
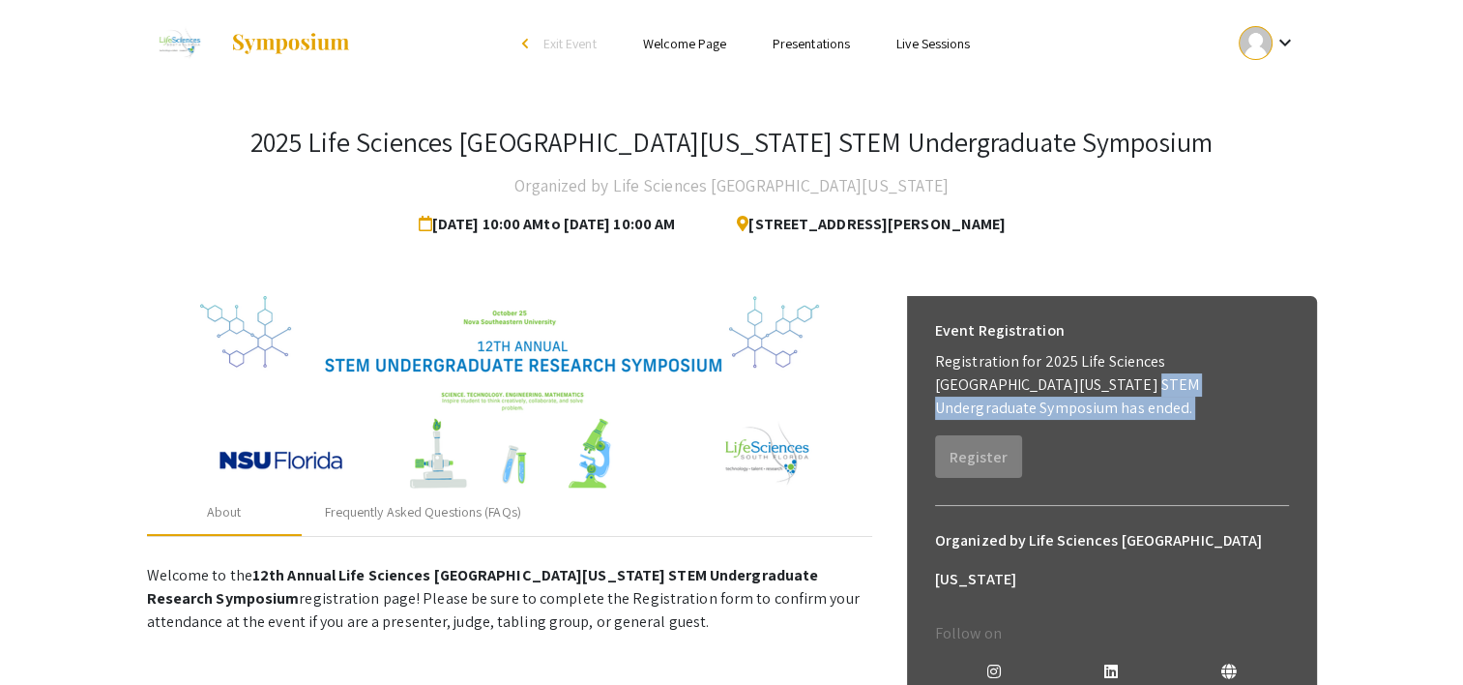
drag, startPoint x: 1021, startPoint y: 427, endPoint x: 1000, endPoint y: 379, distance: 52.8
click at [1000, 379] on div "Event Registration Registration for 2025 Life Sciences [GEOGRAPHIC_DATA][US_STA…" at bounding box center [1112, 394] width 385 height 197
drag, startPoint x: 1000, startPoint y: 379, endPoint x: 1118, endPoint y: 498, distance: 167.5
click at [1118, 521] on h6 "Organized by Life Sciences [GEOGRAPHIC_DATA][US_STATE]" at bounding box center [1112, 559] width 354 height 77
click at [1067, 468] on div "Event Registration Registration for 2025 Life Sciences [GEOGRAPHIC_DATA][US_STA…" at bounding box center [1112, 394] width 385 height 197
